Goal: Task Accomplishment & Management: Manage account settings

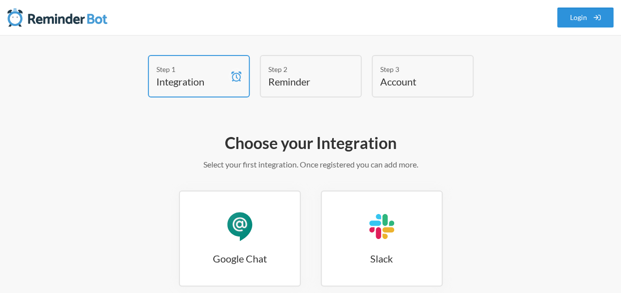
click at [581, 13] on link "Login" at bounding box center [585, 17] width 57 height 20
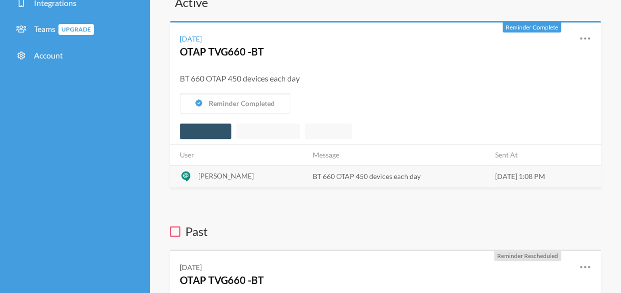
scroll to position [100, 0]
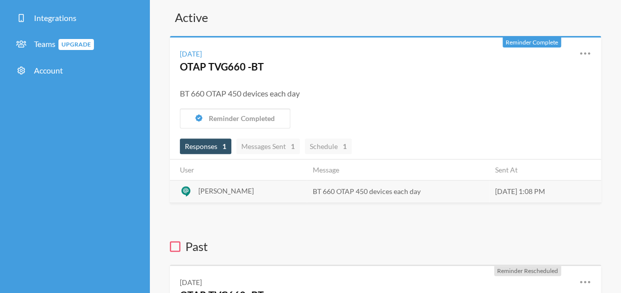
click at [310, 187] on td "BT 660 OTAP 450 devices each day" at bounding box center [398, 191] width 182 height 22
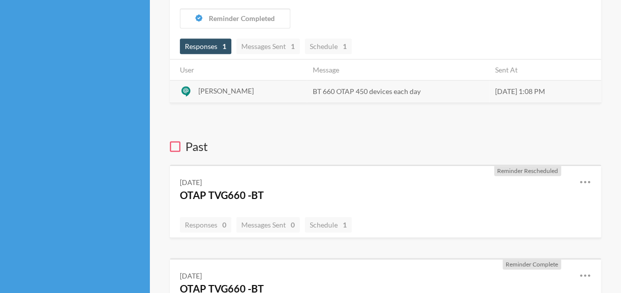
scroll to position [250, 0]
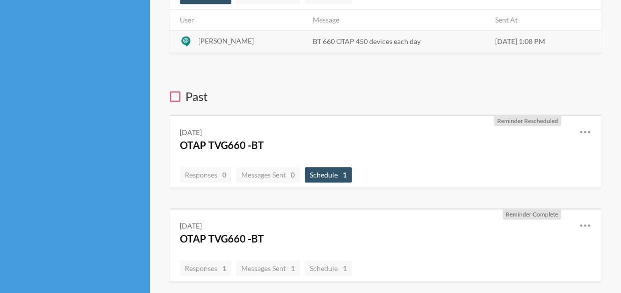
click at [329, 170] on span "Schedule 1" at bounding box center [328, 174] width 37 height 8
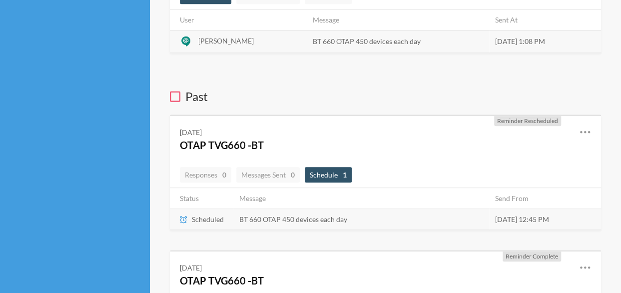
click at [522, 219] on td "[DATE] 12:45 PM" at bounding box center [545, 219] width 112 height 21
drag, startPoint x: 522, startPoint y: 219, endPoint x: 489, endPoint y: 208, distance: 34.9
click at [461, 218] on td "BT 660 OTAP 450 devices each day" at bounding box center [361, 219] width 256 height 21
click at [589, 131] on icon at bounding box center [585, 132] width 10 height 2
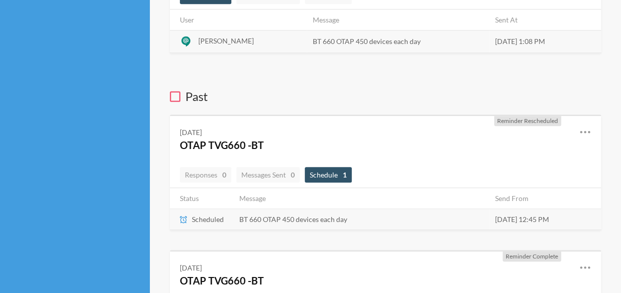
click at [589, 131] on icon at bounding box center [585, 132] width 10 height 2
click at [517, 175] on link "Edit" at bounding box center [540, 174] width 85 height 15
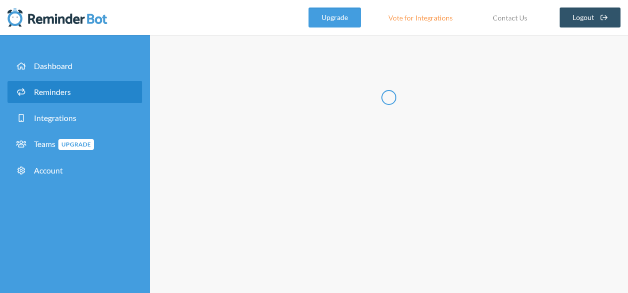
type input "OTAP TVG660 -BT"
checkbox input "true"
select select "12:45:00"
select select "15:00:00"
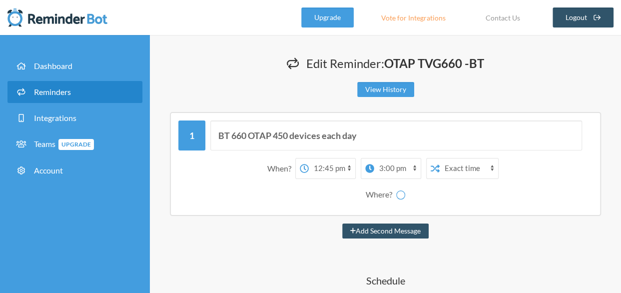
select select "spaces/AAQAbflhZKw"
click at [349, 163] on select "12:00 am 12:15 am 12:30 am 12:45 am 1:00 am 1:15 am 1:30 am 1:45 am 2:00 am 2:1…" at bounding box center [332, 168] width 46 height 20
click at [309, 158] on select "12:00 am 12:15 am 12:30 am 12:45 am 1:00 am 1:15 am 1:30 am 1:45 am 2:00 am 2:1…" at bounding box center [332, 168] width 46 height 20
click at [350, 168] on select "12:00 am 12:15 am 12:30 am 12:45 am 1:00 am 1:15 am 1:30 am 1:45 am 2:00 am 2:1…" at bounding box center [332, 168] width 46 height 20
select select "11:30:00"
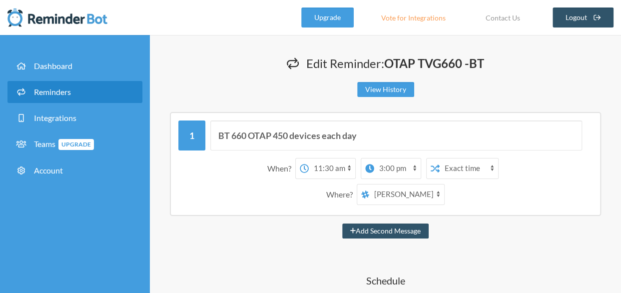
click at [309, 158] on select "12:00 am 12:15 am 12:30 am 12:45 am 1:00 am 1:15 am 1:30 am 1:45 am 2:00 am 2:1…" at bounding box center [332, 168] width 46 height 20
click at [420, 191] on select "[PERSON_NAME] [PERSON_NAME]" at bounding box center [406, 194] width 75 height 20
click at [369, 184] on select "[PERSON_NAME] [PERSON_NAME]" at bounding box center [406, 194] width 75 height 20
drag, startPoint x: 367, startPoint y: 193, endPoint x: 329, endPoint y: 195, distance: 38.0
click at [325, 197] on div "Where? [PERSON_NAME] [PERSON_NAME]" at bounding box center [385, 194] width 404 height 21
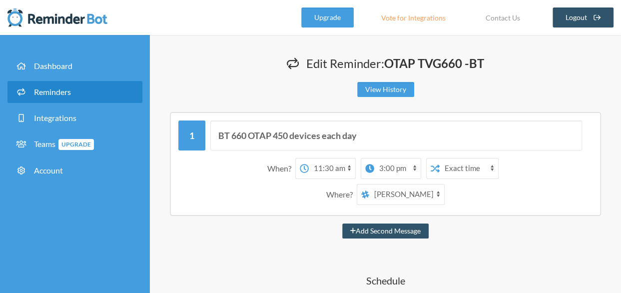
click at [384, 199] on select "[PERSON_NAME] [PERSON_NAME]" at bounding box center [406, 194] width 75 height 20
click at [369, 184] on select "[PERSON_NAME] [PERSON_NAME]" at bounding box center [406, 194] width 75 height 20
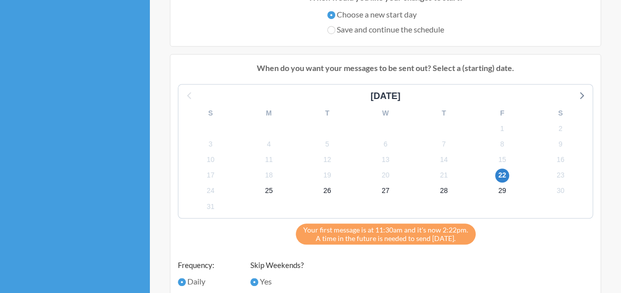
scroll to position [350, 0]
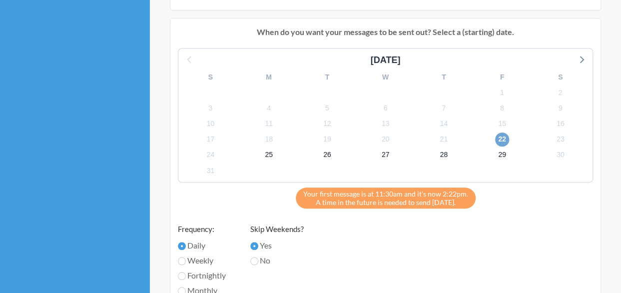
click at [497, 140] on span "22" at bounding box center [502, 139] width 14 height 14
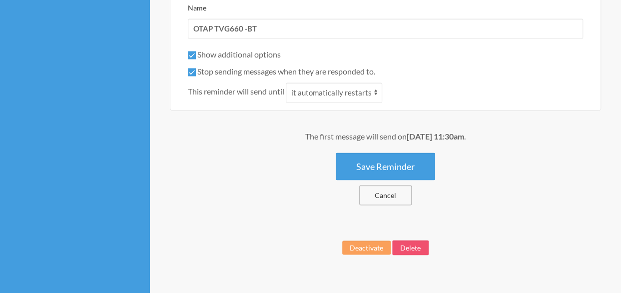
scroll to position [799, 0]
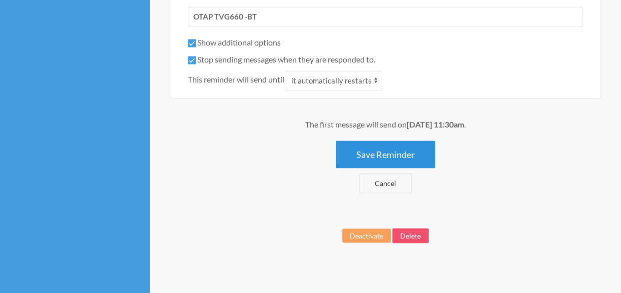
click at [404, 152] on button "Save Reminder" at bounding box center [385, 153] width 99 height 27
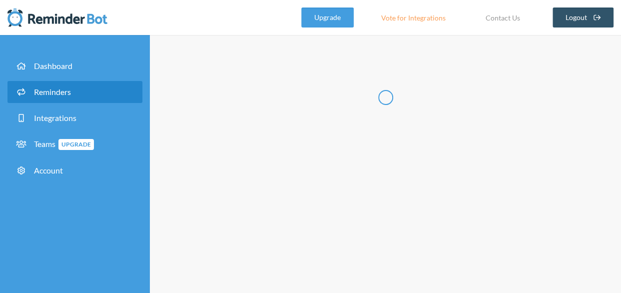
scroll to position [0, 0]
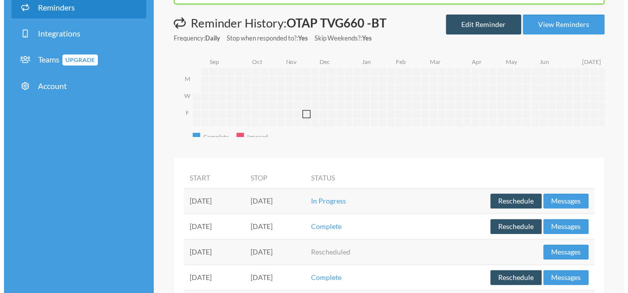
scroll to position [134, 0]
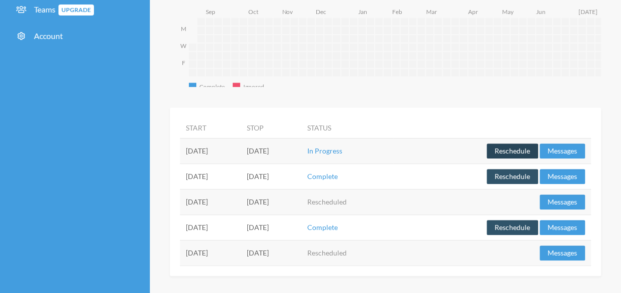
click at [521, 146] on button "Reschedule" at bounding box center [511, 150] width 51 height 15
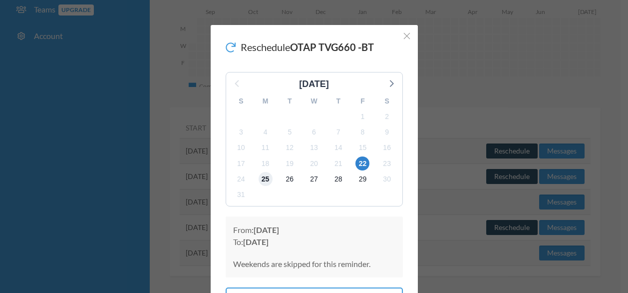
click at [259, 181] on span "25" at bounding box center [266, 179] width 14 height 14
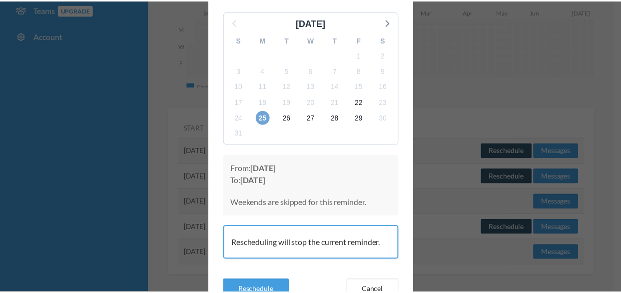
scroll to position [100, 0]
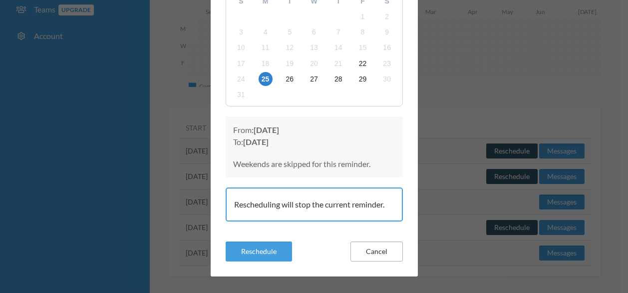
click at [364, 253] on button "Cancel" at bounding box center [377, 251] width 52 height 20
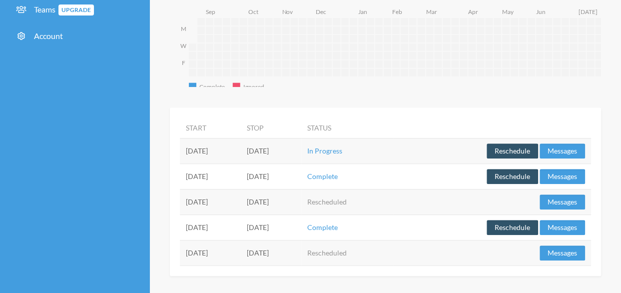
scroll to position [0, 0]
